Goal: Find contact information: Find contact information

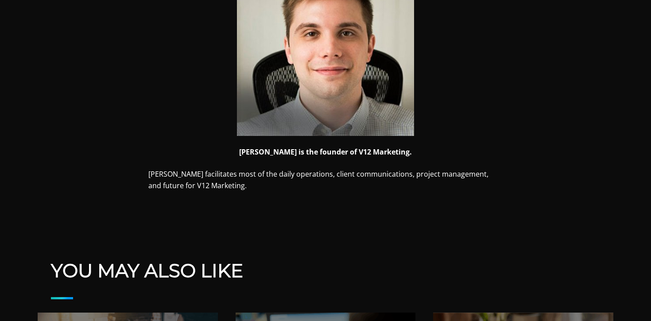
scroll to position [314, 0]
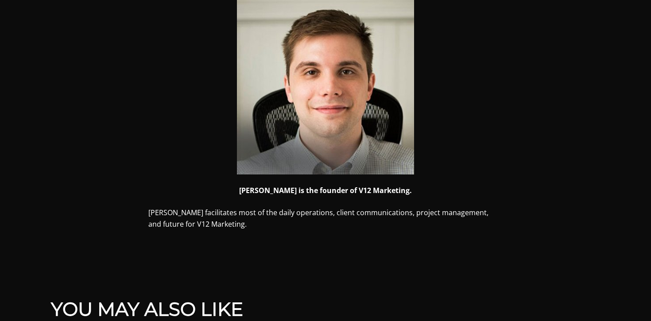
click at [333, 185] on p "Mike is the founder of V12 Marketing." at bounding box center [325, 191] width 354 height 12
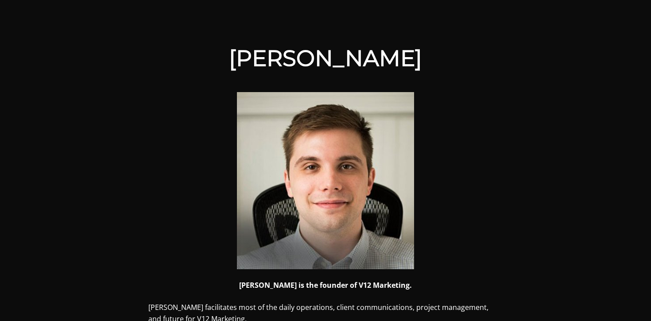
scroll to position [144, 0]
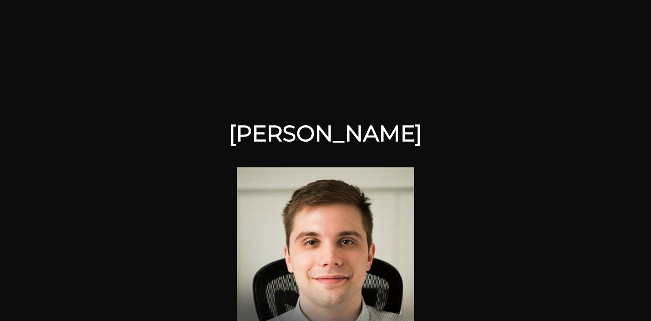
click at [370, 130] on h1 "Mike Visconti" at bounding box center [325, 133] width 354 height 27
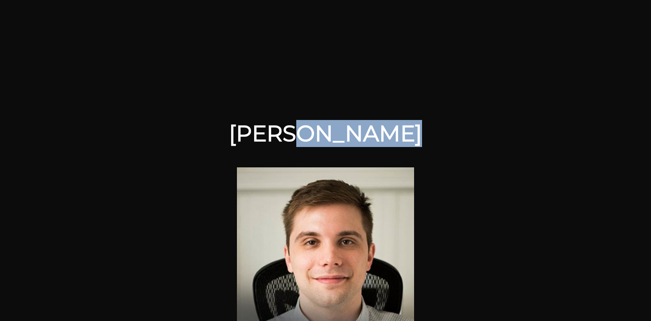
click at [370, 130] on h1 "Mike Visconti" at bounding box center [325, 133] width 354 height 27
copy h1 "Visconti"
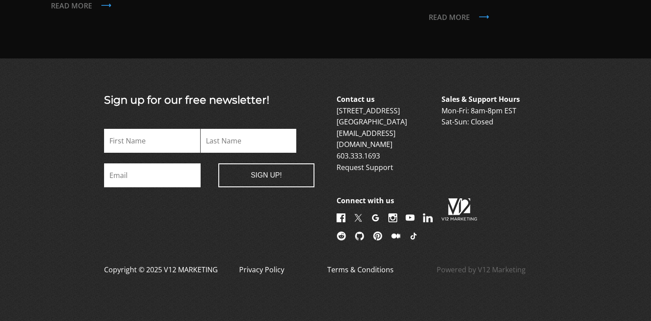
scroll to position [2093, 0]
